Goal: Information Seeking & Learning: Learn about a topic

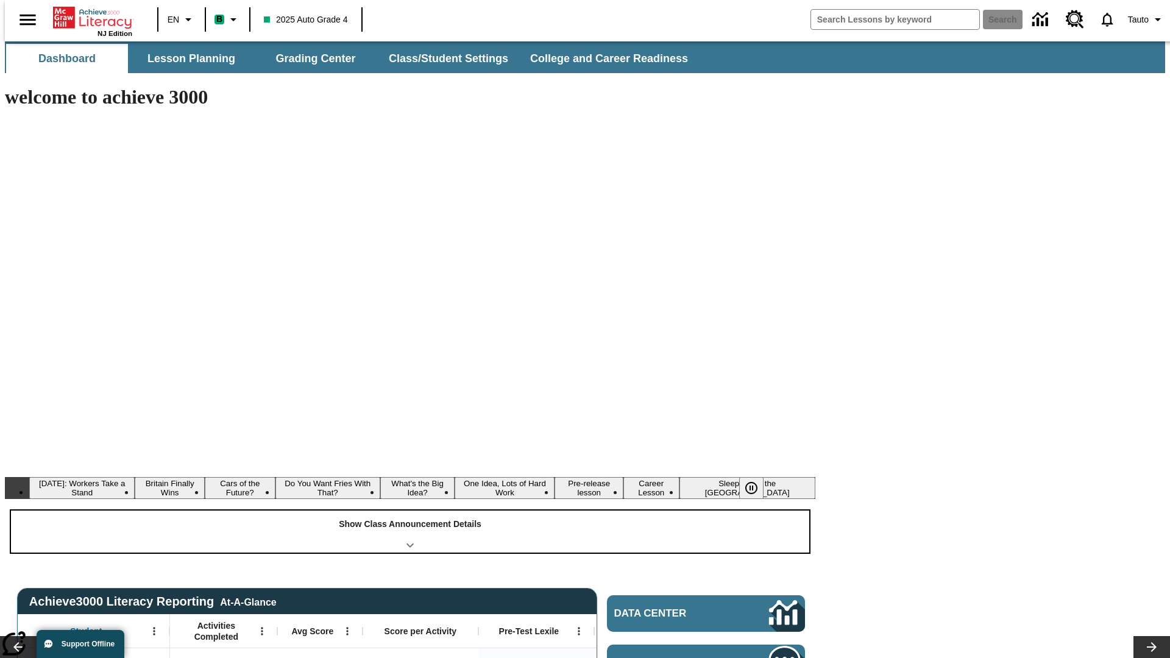
click at [410, 511] on div "Show Class Announcement Details" at bounding box center [410, 532] width 798 height 42
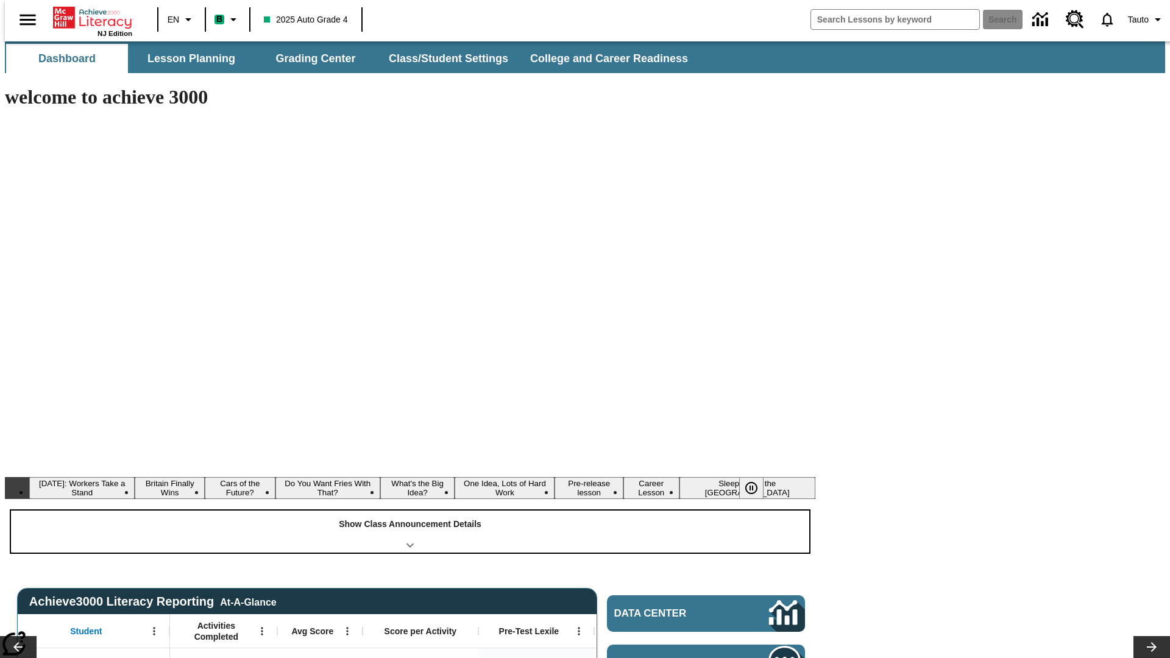
click at [410, 511] on div "Show Class Announcement Details" at bounding box center [410, 532] width 798 height 42
